Goal: Check status: Check status

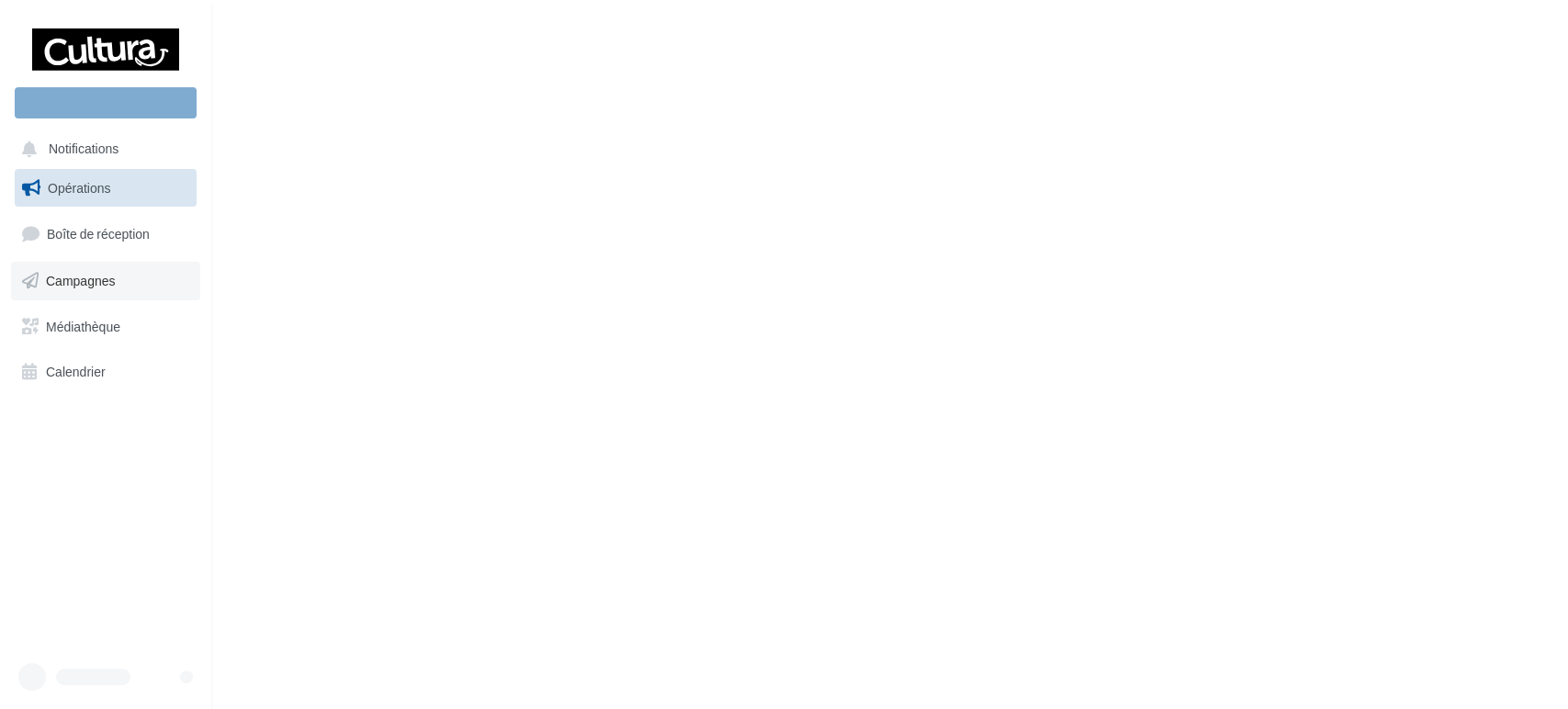
click at [97, 279] on span "Campagnes" at bounding box center [81, 280] width 70 height 16
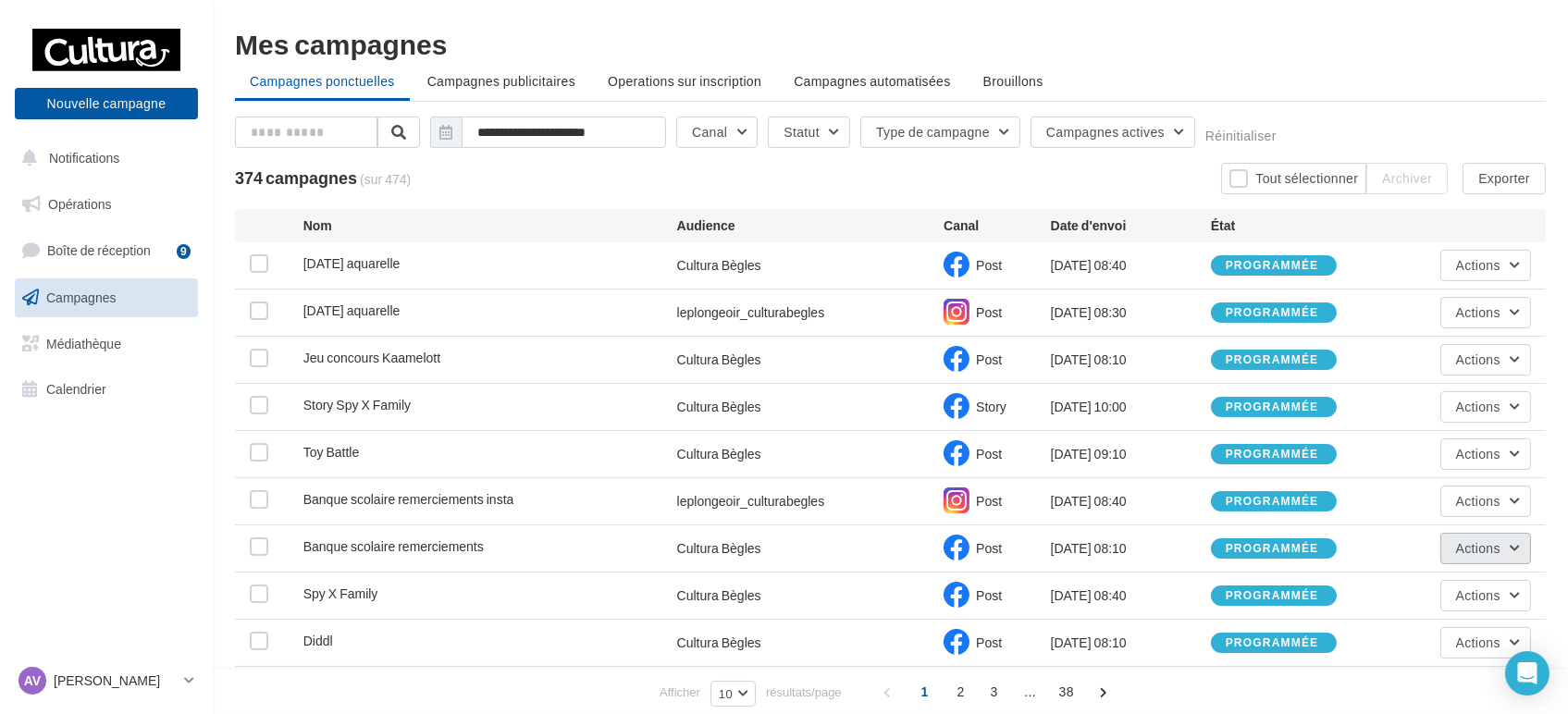
click at [1473, 549] on span "Actions" at bounding box center [1478, 548] width 45 height 16
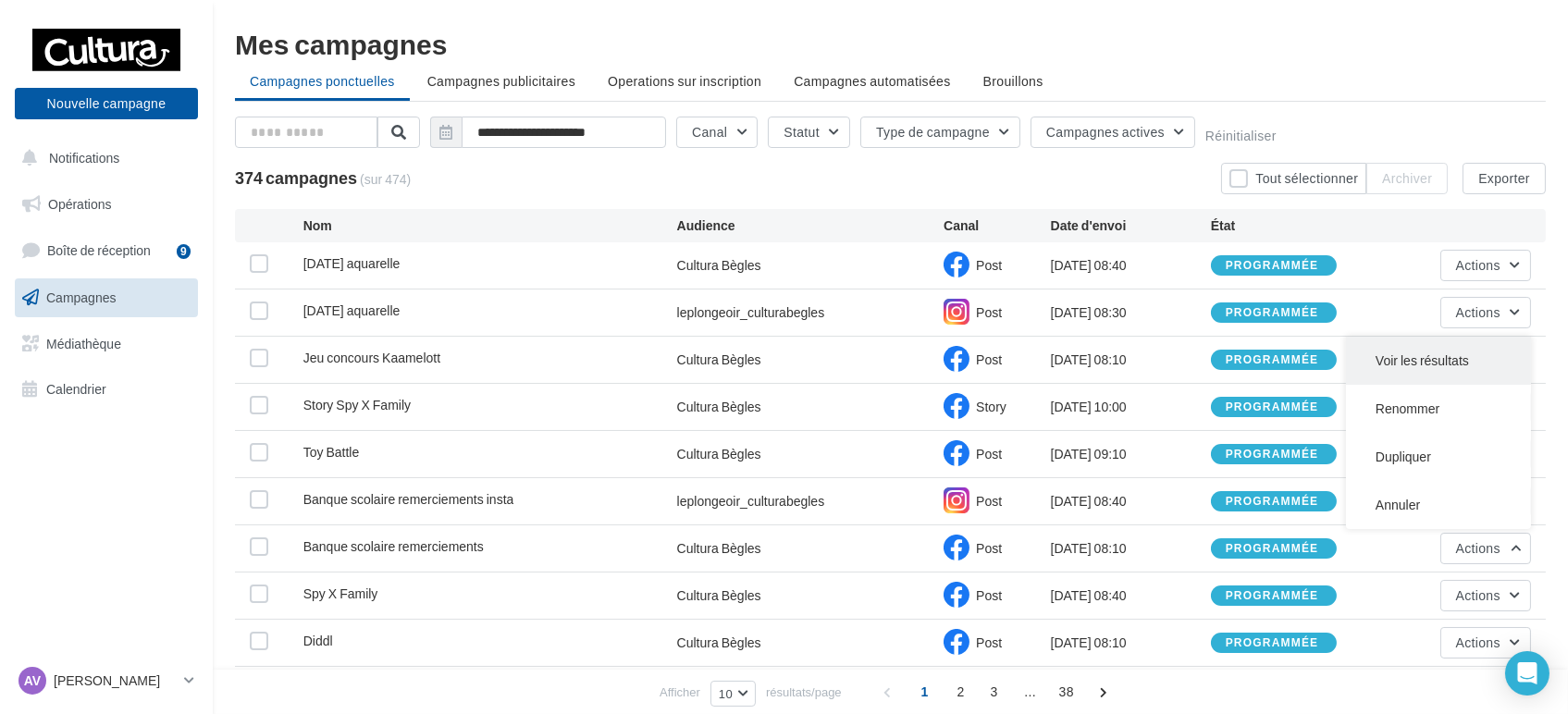
click at [1400, 354] on button "Voir les résultats" at bounding box center [1438, 361] width 185 height 49
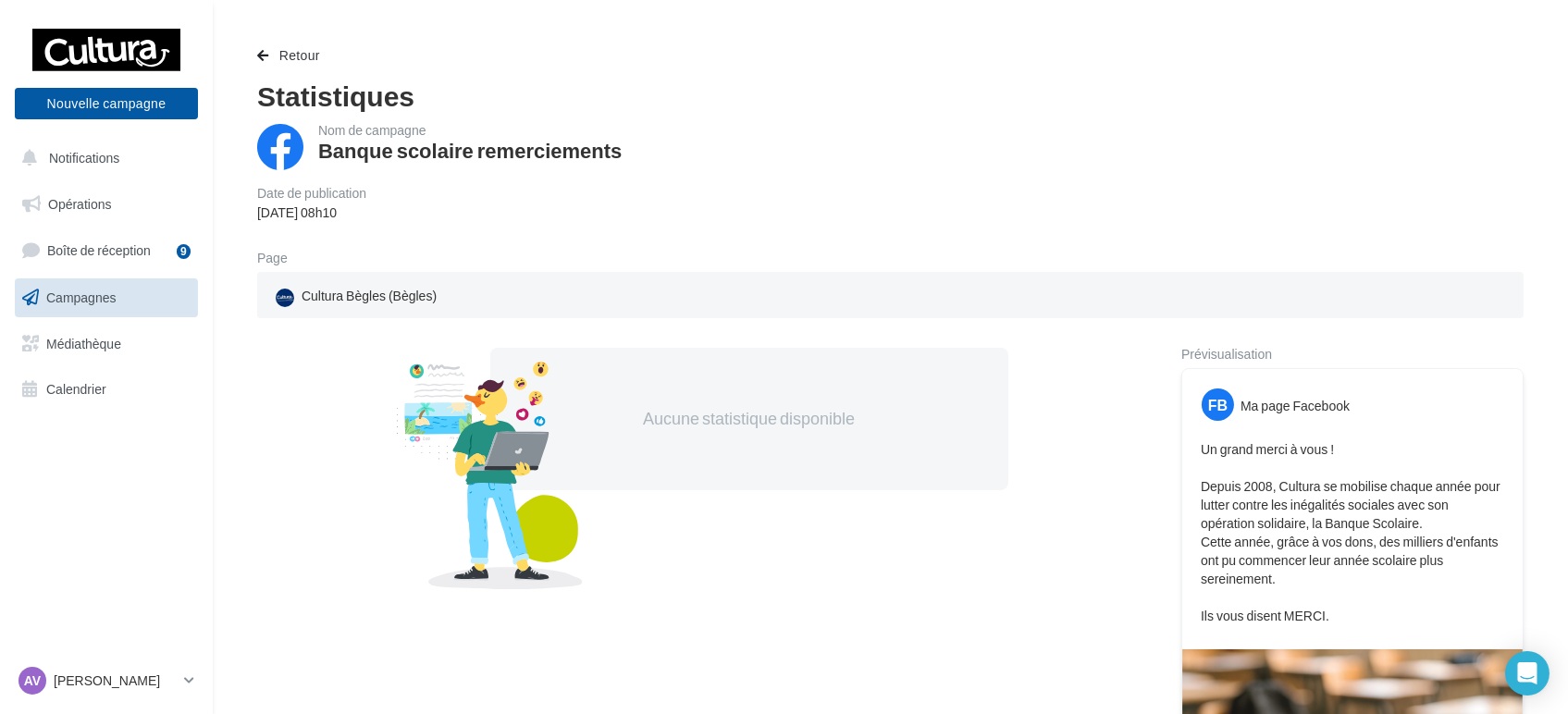
scroll to position [513, 0]
